Goal: Task Accomplishment & Management: Use online tool/utility

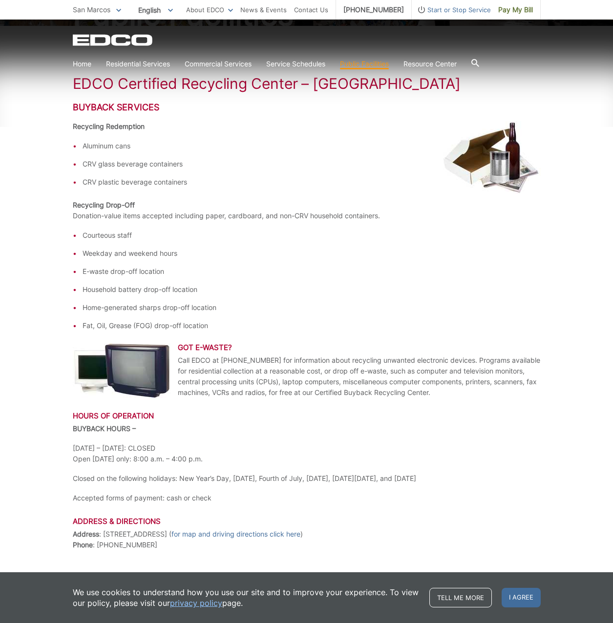
scroll to position [147, 0]
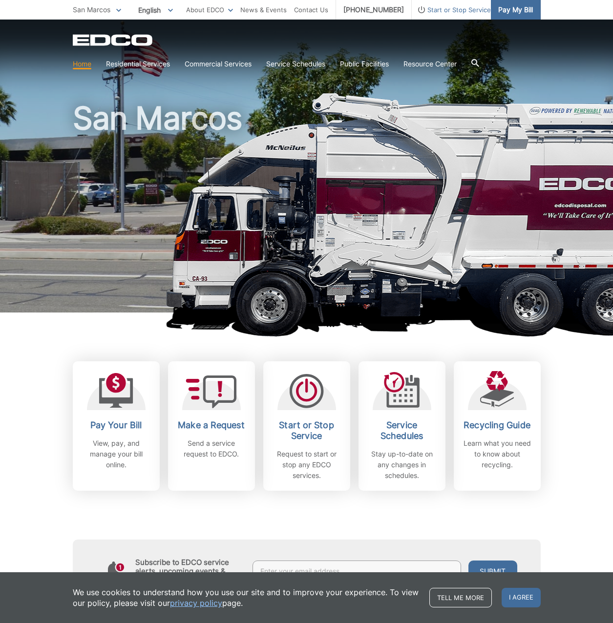
click at [509, 12] on span "Pay My Bill" at bounding box center [515, 9] width 35 height 11
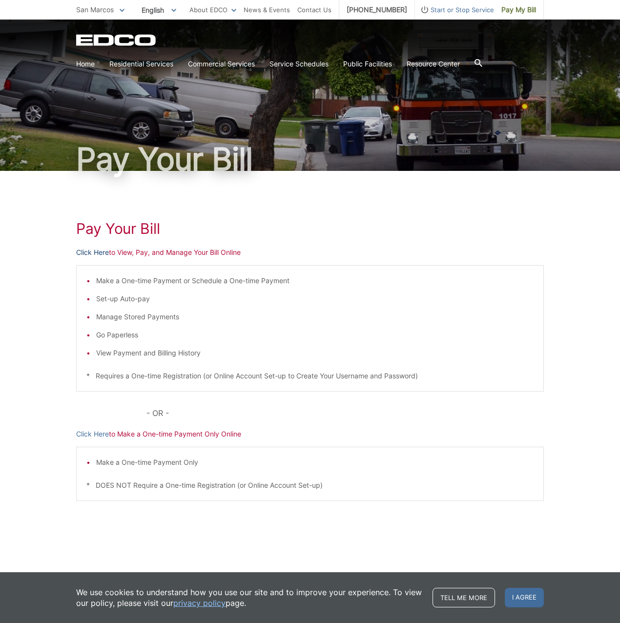
click at [96, 251] on link "Click Here" at bounding box center [92, 252] width 33 height 11
